Goal: Answer question/provide support

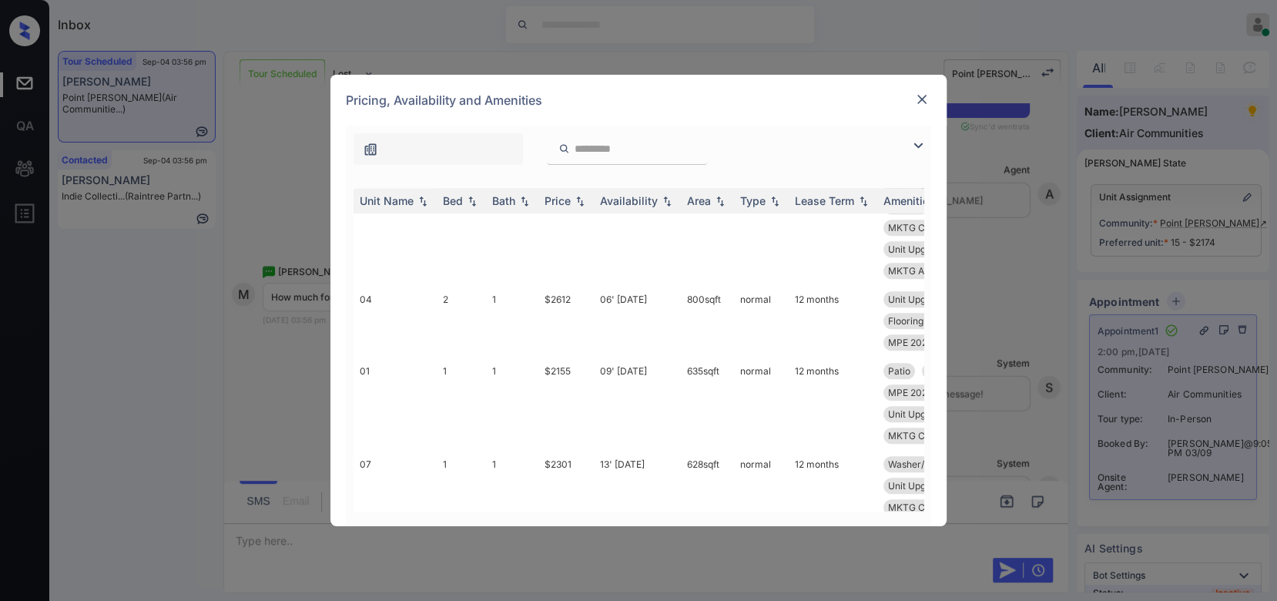
scroll to position [1084, 0]
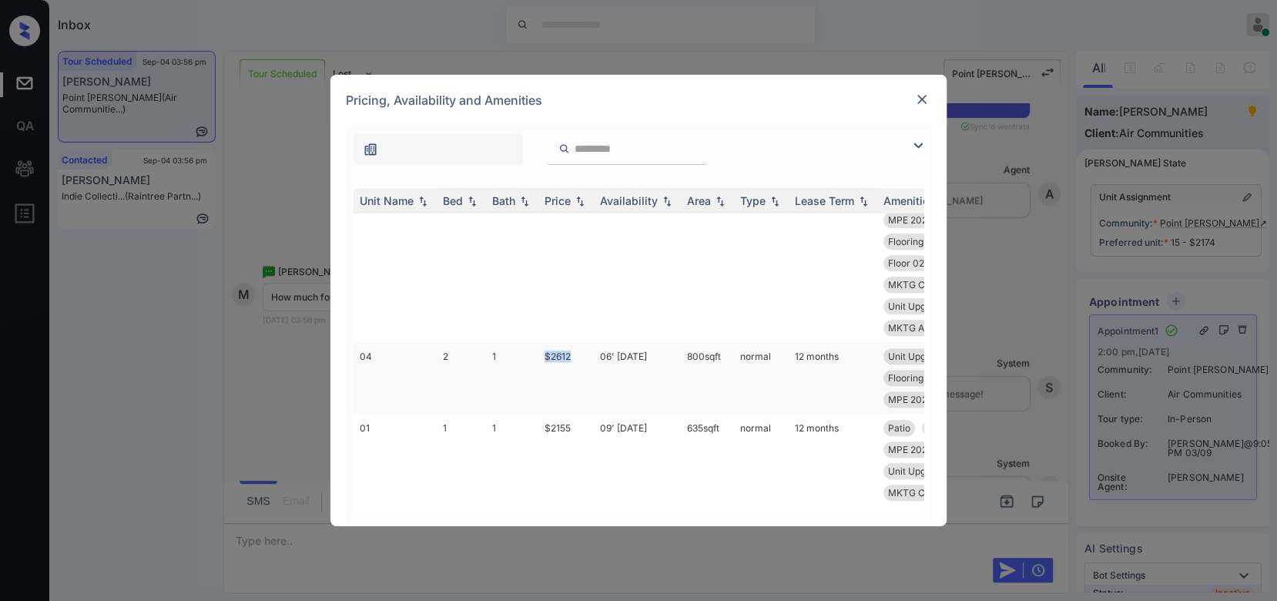
drag, startPoint x: 576, startPoint y: 374, endPoint x: 541, endPoint y: 379, distance: 35.1
click at [541, 379] on td "$2612" at bounding box center [565, 378] width 55 height 72
copy td "$2612"
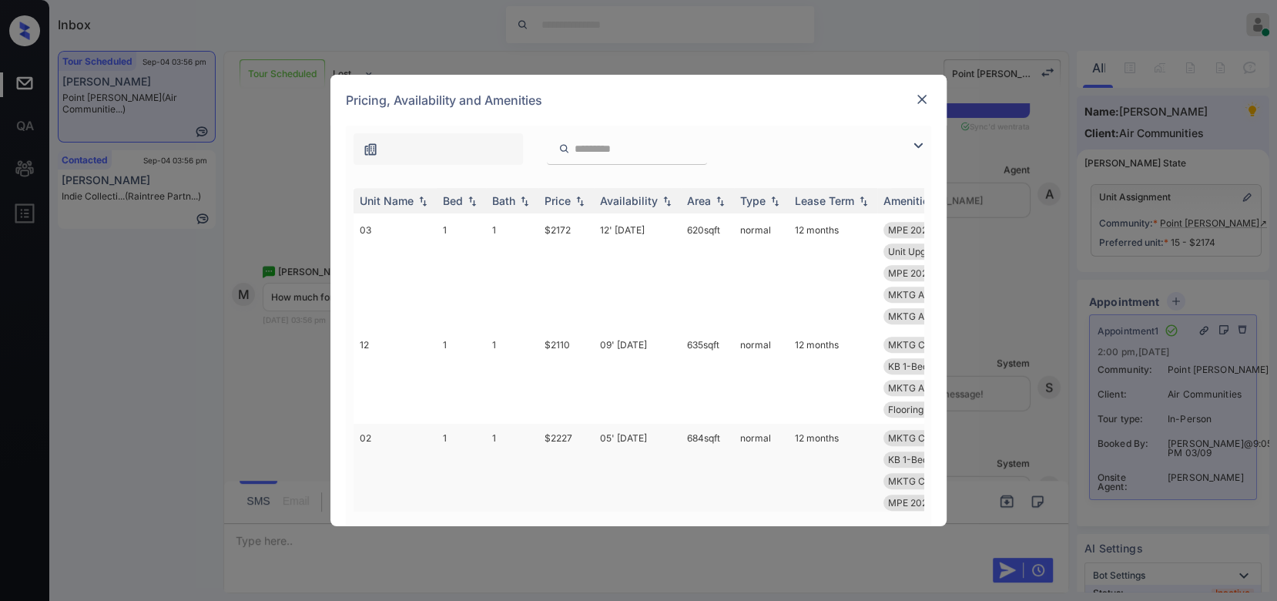
scroll to position [6390, 0]
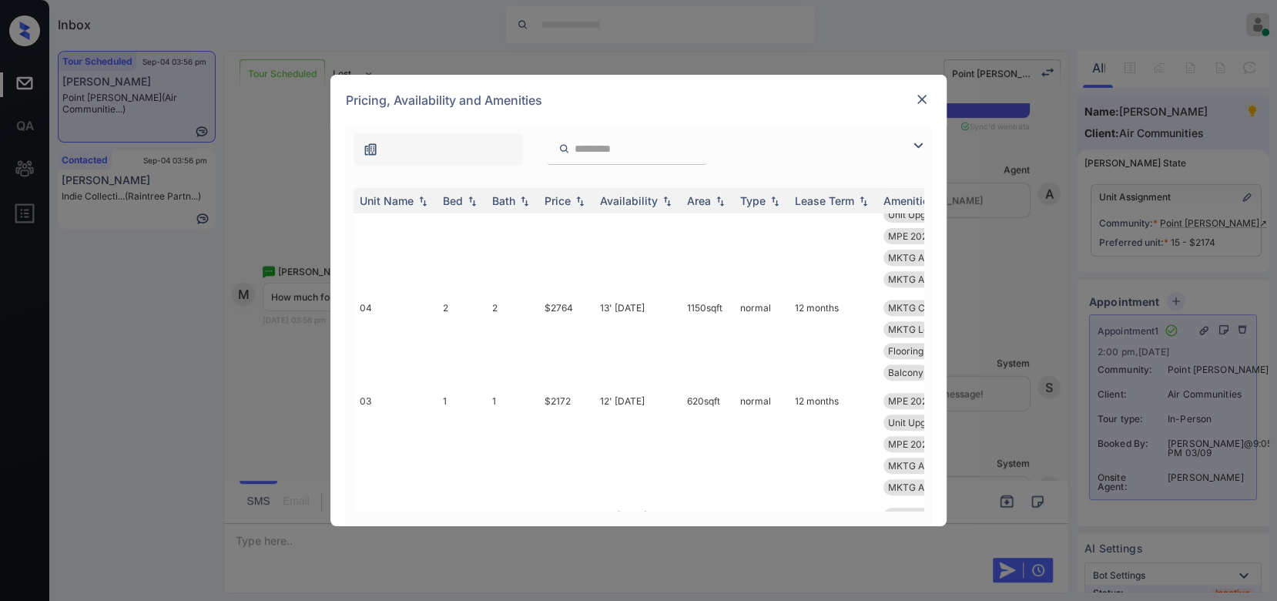
click at [918, 104] on img at bounding box center [921, 99] width 15 height 15
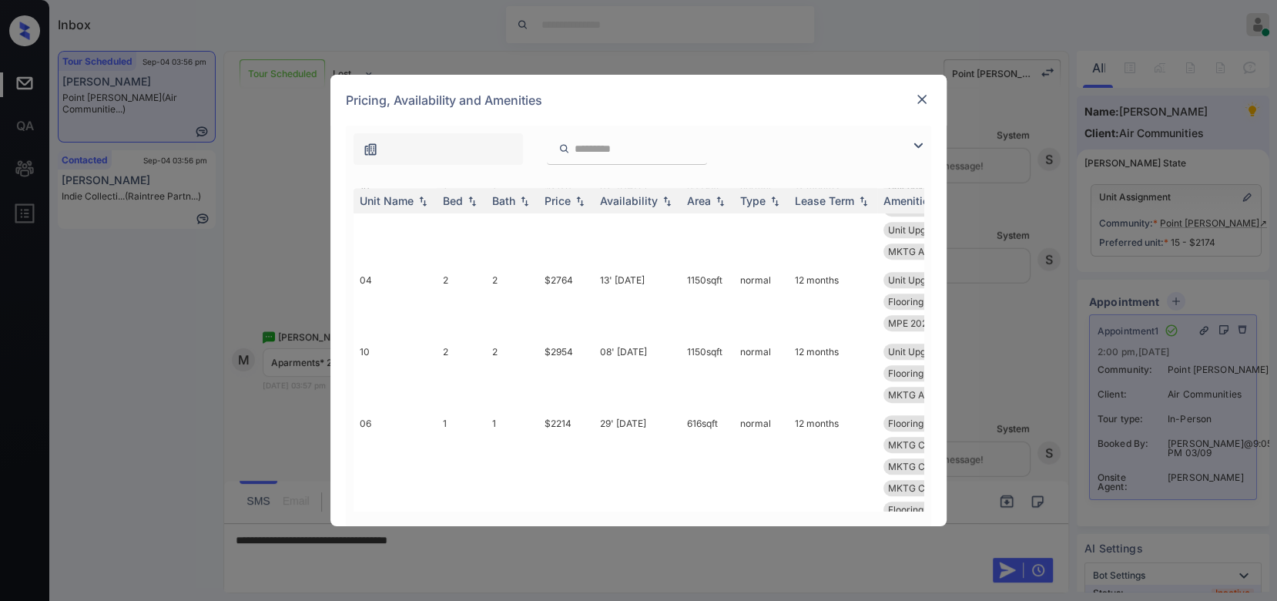
scroll to position [12666, 0]
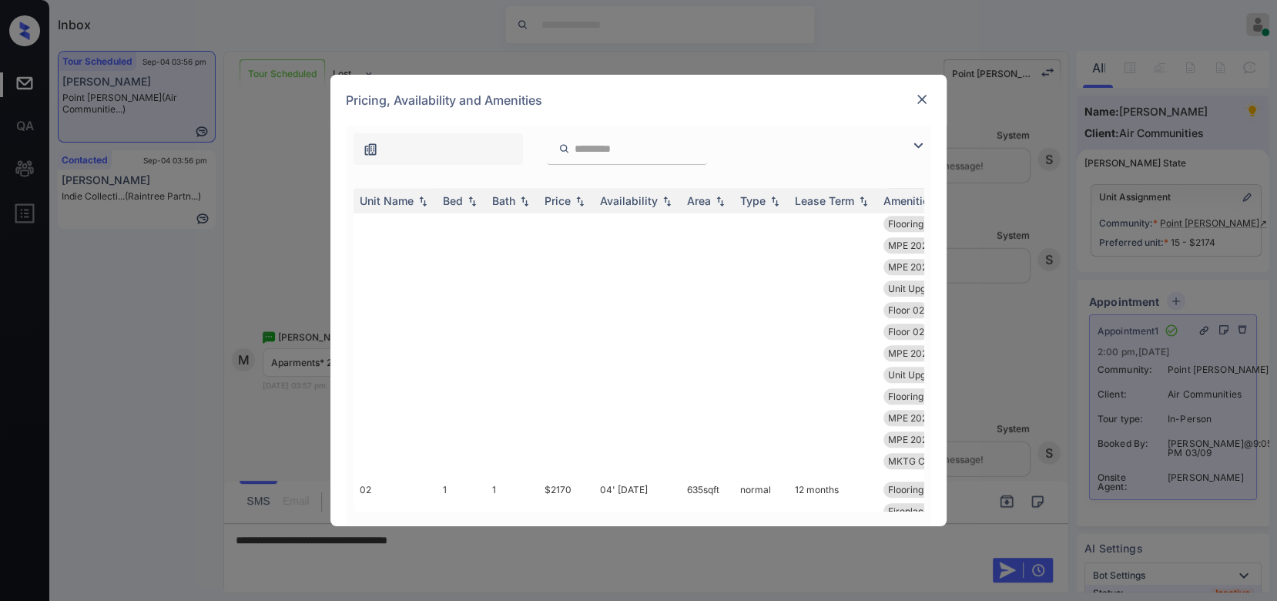
click at [920, 103] on img at bounding box center [921, 99] width 15 height 15
